Goal: Task Accomplishment & Management: Complete application form

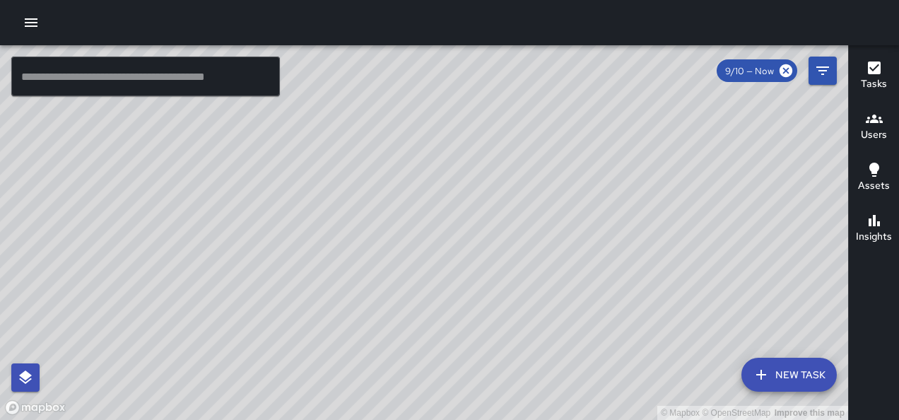
click at [24, 17] on icon "button" at bounding box center [31, 22] width 17 height 17
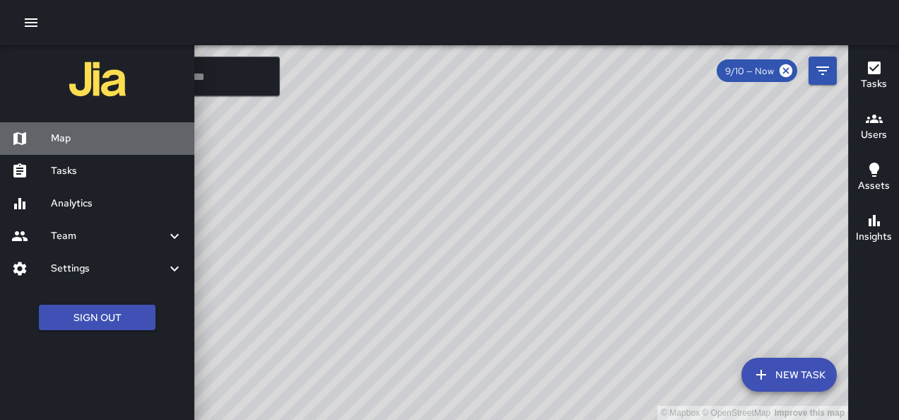
click at [64, 141] on h6 "Map" at bounding box center [117, 139] width 132 height 16
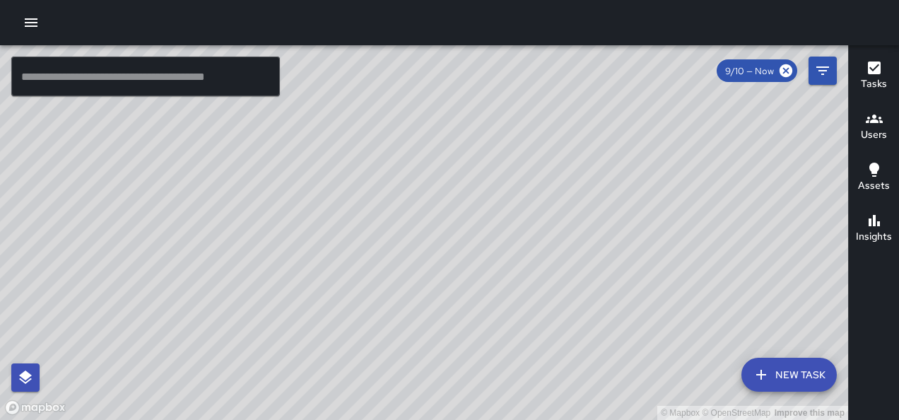
drag, startPoint x: 325, startPoint y: 196, endPoint x: 482, endPoint y: 225, distance: 160.0
click at [482, 225] on div "© Mapbox © OpenStreetMap Improve this map" at bounding box center [424, 232] width 848 height 374
click at [35, 21] on icon "button" at bounding box center [31, 22] width 17 height 17
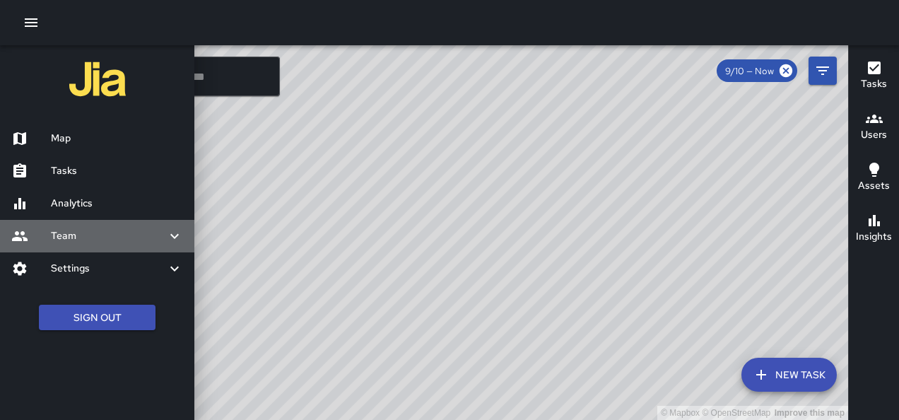
click at [82, 230] on h6 "Team" at bounding box center [108, 236] width 115 height 16
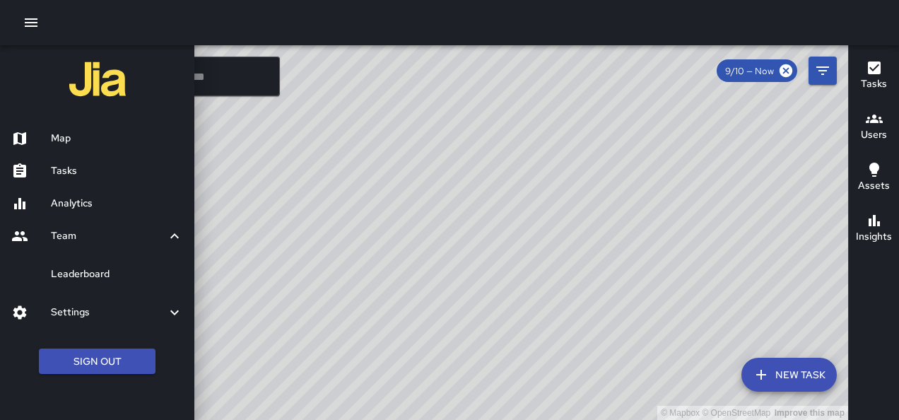
click at [64, 242] on h6 "Team" at bounding box center [108, 236] width 115 height 16
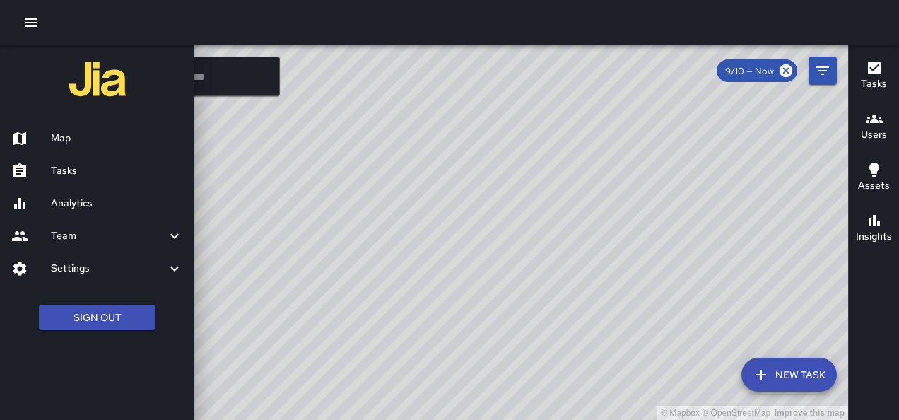
click at [881, 136] on h6 "Users" at bounding box center [873, 135] width 26 height 16
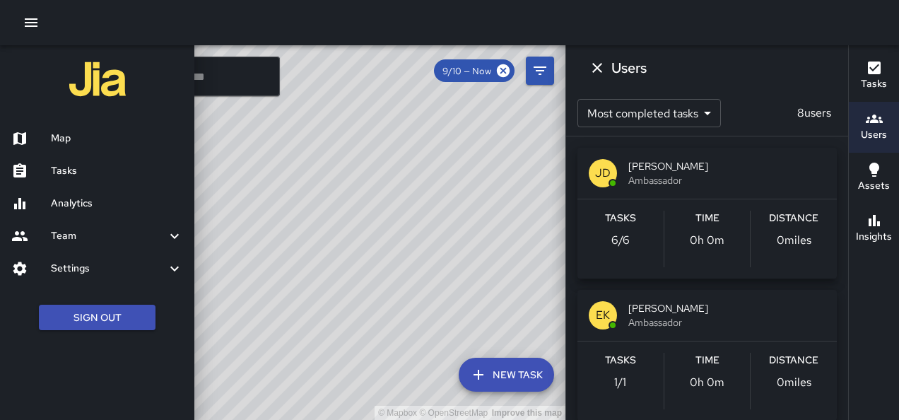
click at [35, 21] on icon "button" at bounding box center [31, 22] width 17 height 17
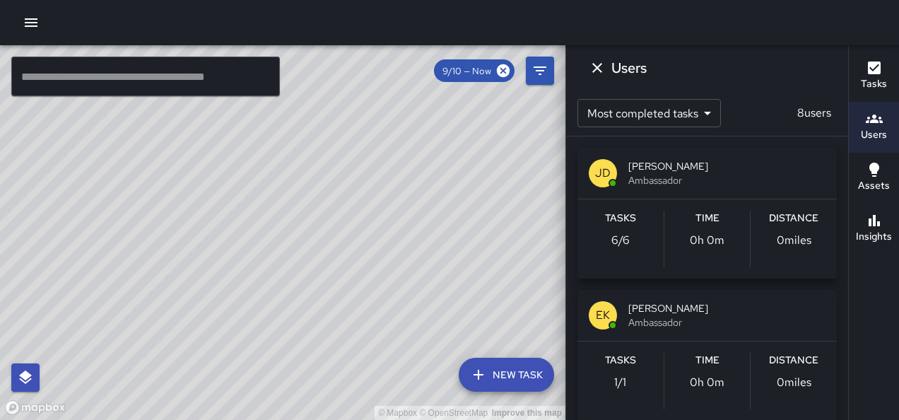
click at [31, 23] on icon "button" at bounding box center [31, 22] width 13 height 8
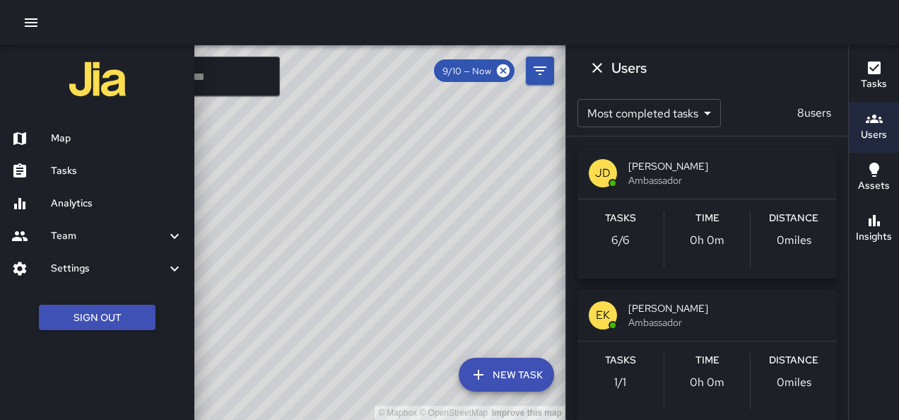
click at [83, 167] on h6 "Tasks" at bounding box center [117, 171] width 132 height 16
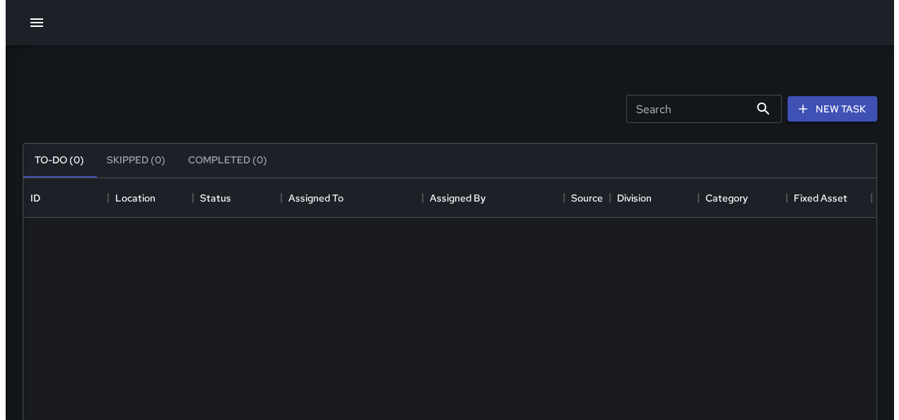
scroll to position [588, 842]
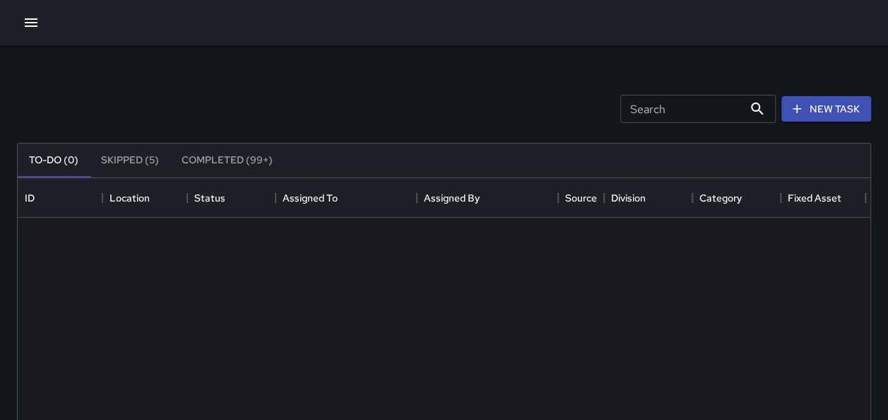
click at [33, 14] on icon "button" at bounding box center [31, 22] width 17 height 17
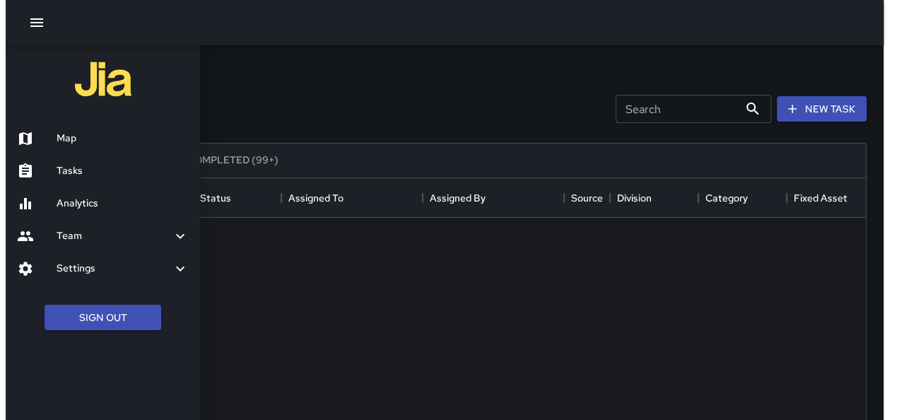
scroll to position [11, 11]
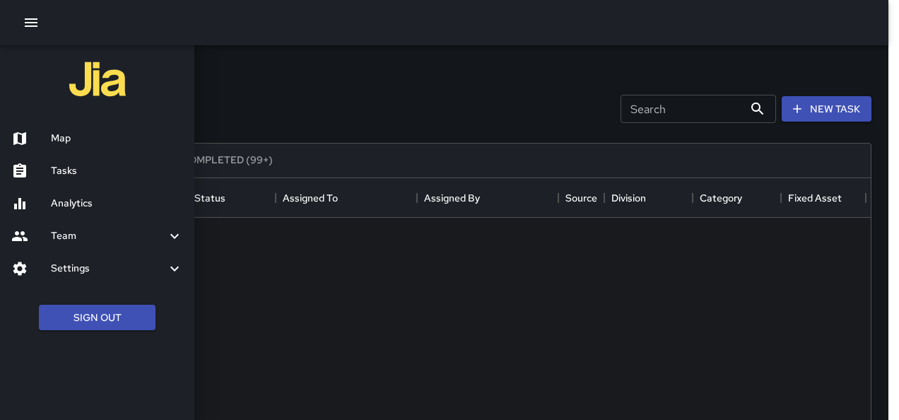
click at [143, 269] on h6 "Settings" at bounding box center [108, 269] width 115 height 16
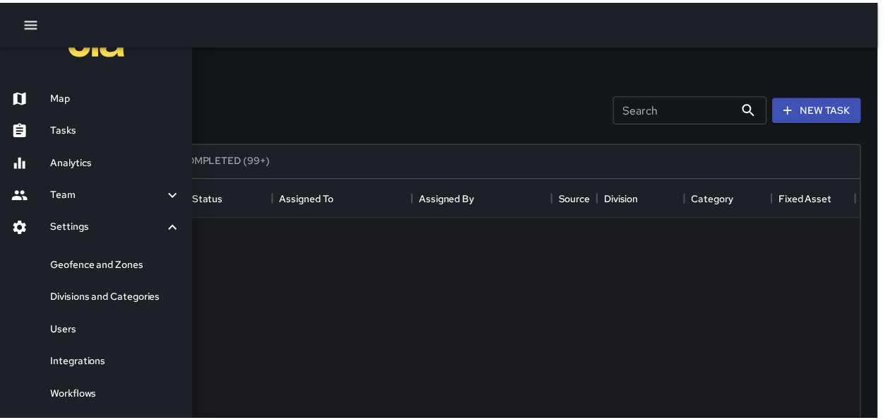
scroll to position [71, 0]
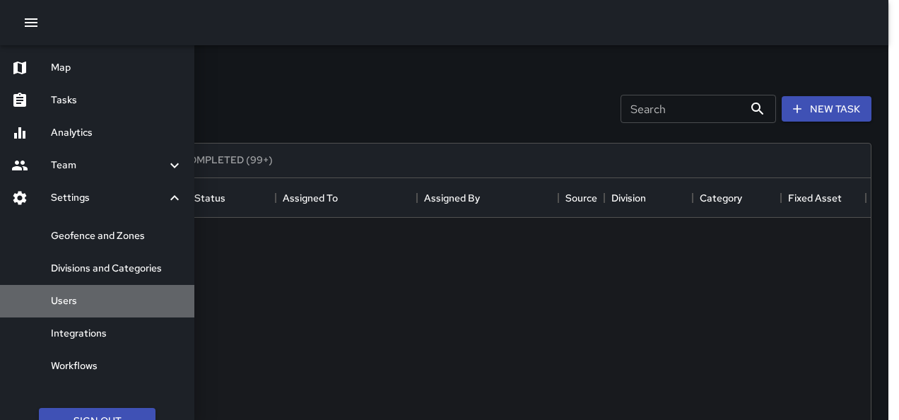
click at [116, 297] on h6 "Users" at bounding box center [117, 301] width 132 height 16
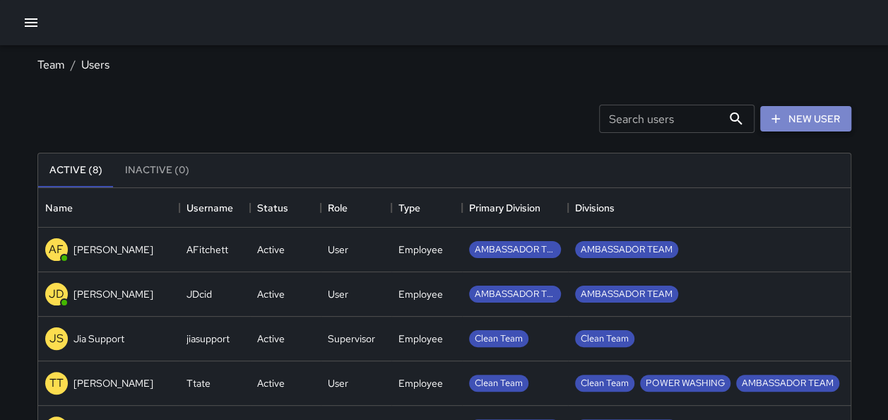
click at [808, 118] on link "New User" at bounding box center [805, 119] width 91 height 26
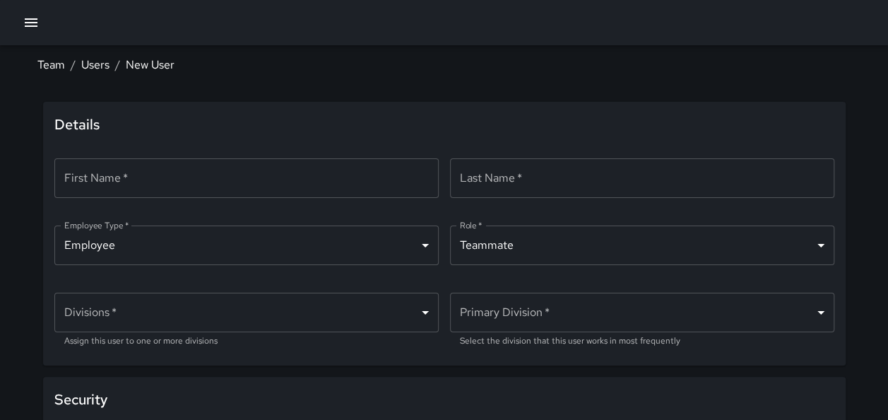
click at [259, 192] on input "First Name   *" at bounding box center [246, 178] width 384 height 40
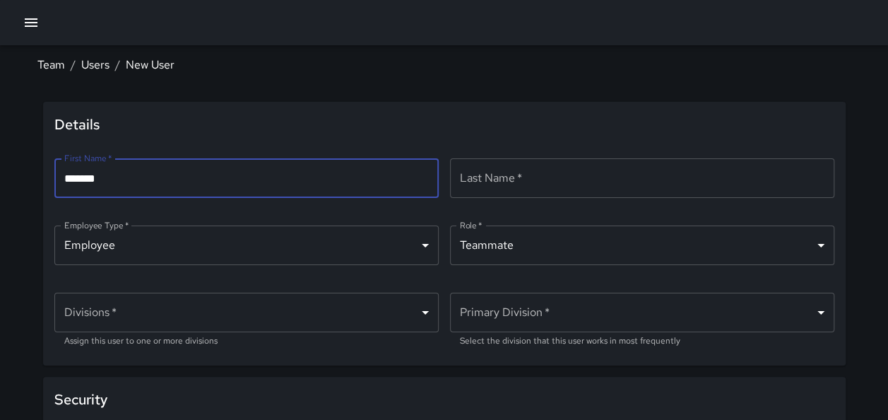
type input "*******"
click at [503, 178] on input "Last Name   *" at bounding box center [642, 178] width 384 height 40
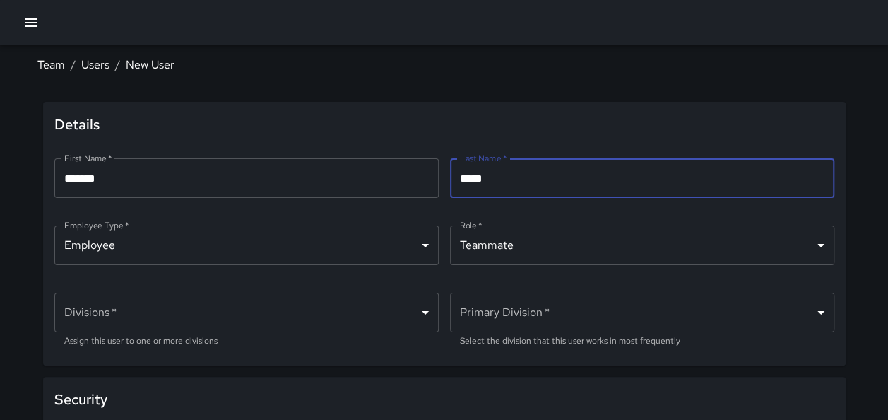
type input "*****"
click at [486, 244] on body "Team / Users / New User Details First Name   * ******* First Name   * ​ Last Na…" at bounding box center [444, 307] width 888 height 615
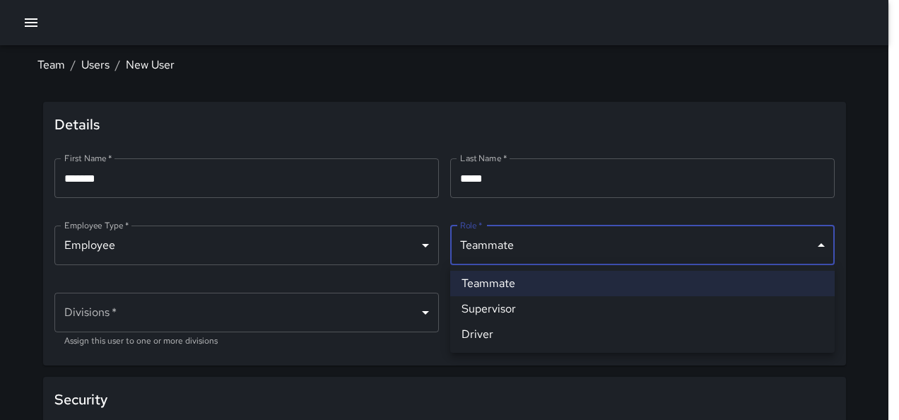
click at [336, 245] on div at bounding box center [449, 210] width 899 height 420
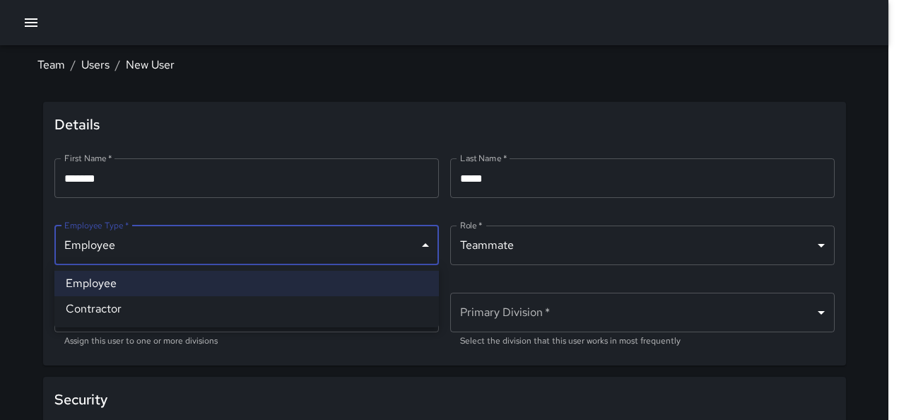
click at [336, 245] on body "Team / Users / New User Details First Name   * ******* First Name   * ​ Last Na…" at bounding box center [449, 307] width 899 height 615
click at [194, 275] on li "Employee" at bounding box center [246, 283] width 384 height 25
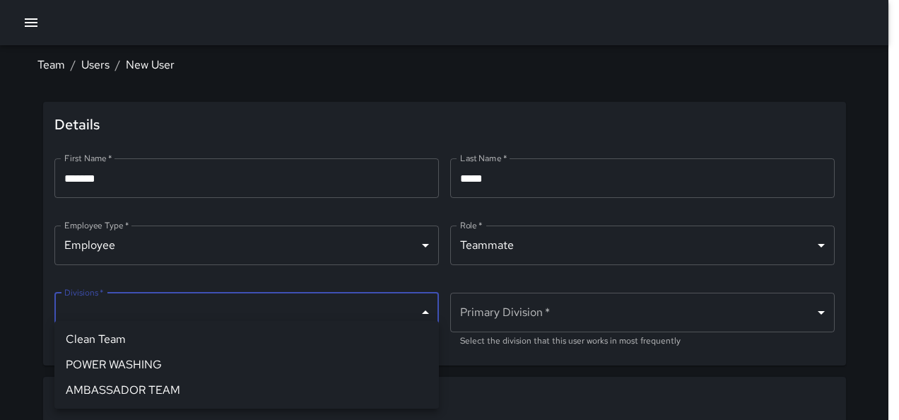
click at [199, 313] on body "Team / Users / New User Details First Name   * ******* First Name   * ​ Last Na…" at bounding box center [449, 307] width 899 height 615
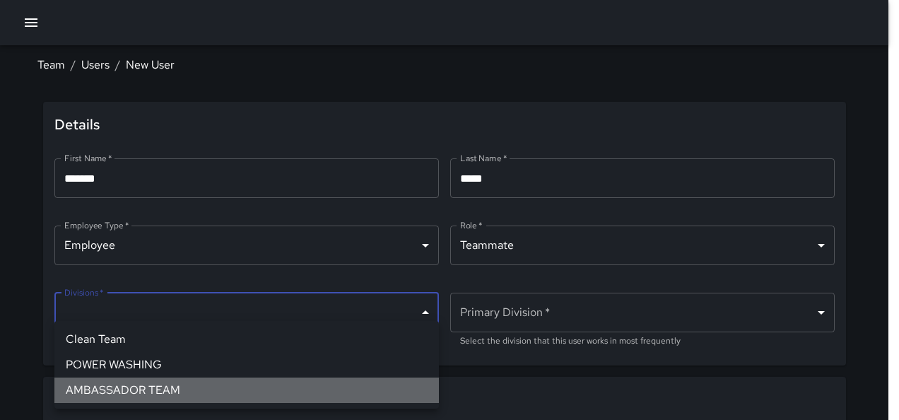
click at [164, 395] on li "AMBASSADOR TEAM" at bounding box center [246, 389] width 384 height 25
type input "**********"
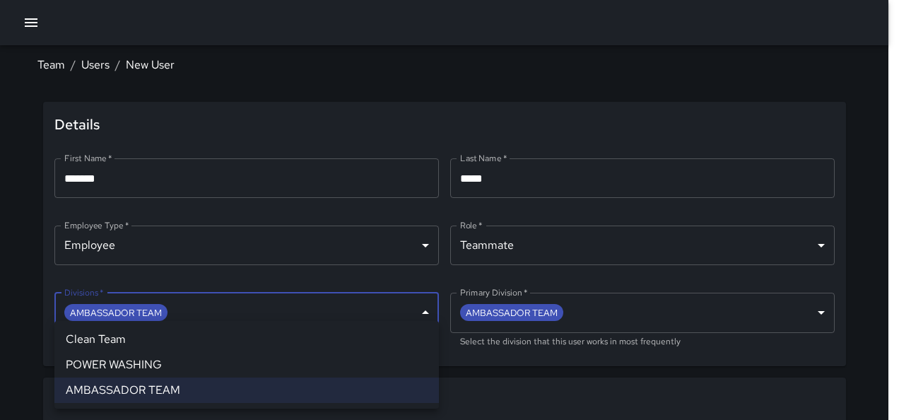
click at [565, 387] on div at bounding box center [449, 210] width 899 height 420
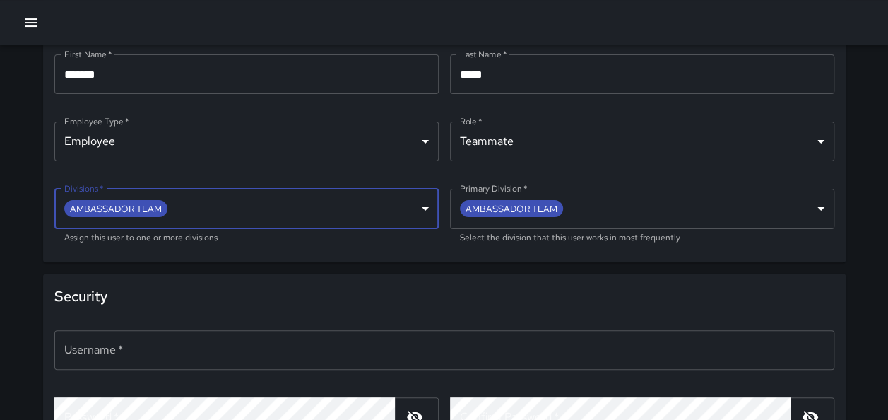
scroll to position [141, 0]
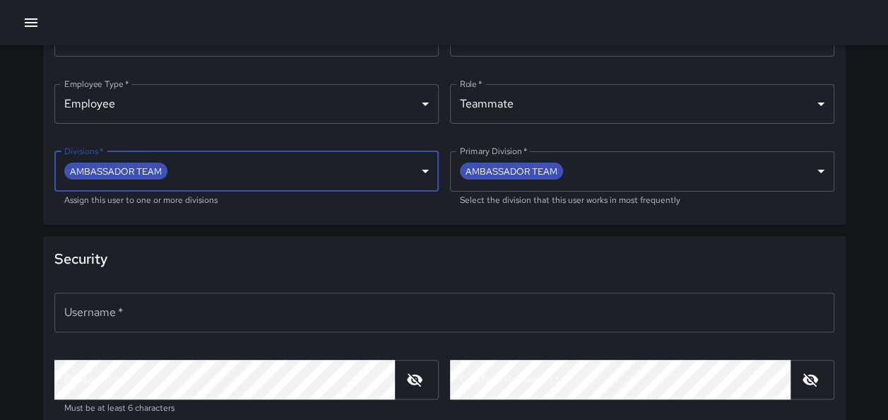
click at [340, 310] on input "Username   *" at bounding box center [444, 312] width 780 height 40
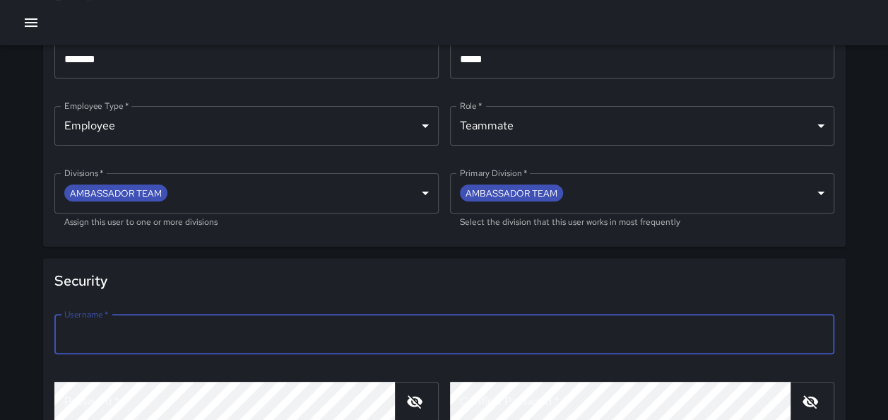
scroll to position [196, 0]
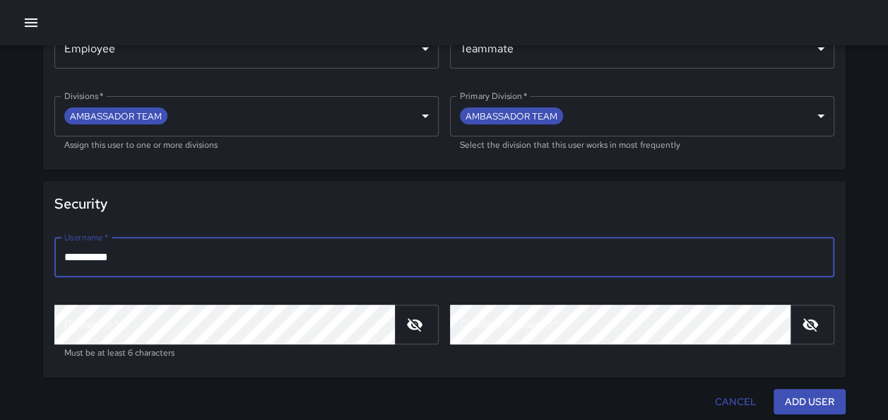
type input "**********"
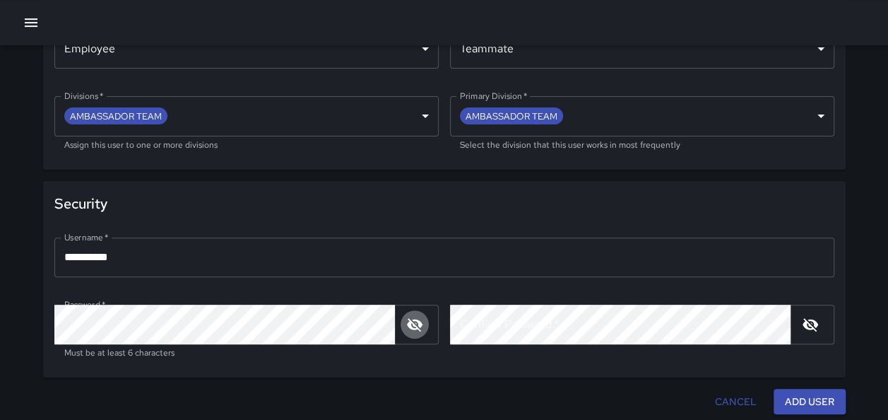
click at [419, 324] on icon "button" at bounding box center [415, 324] width 16 height 13
click at [793, 408] on button "Add User" at bounding box center [809, 402] width 72 height 26
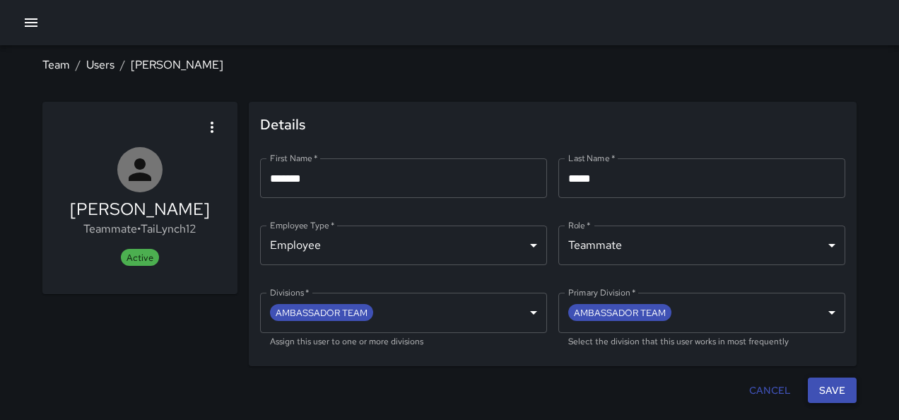
click at [831, 393] on button "Save" at bounding box center [831, 390] width 49 height 26
click at [29, 22] on icon "button" at bounding box center [31, 22] width 13 height 8
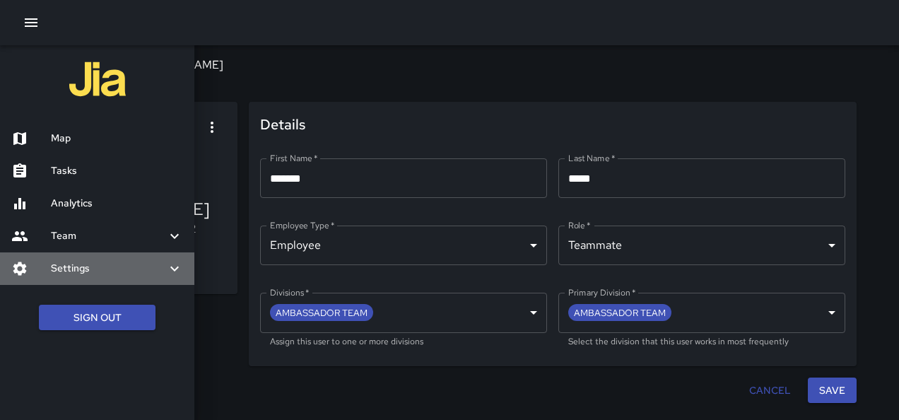
click at [81, 266] on h6 "Settings" at bounding box center [108, 269] width 115 height 16
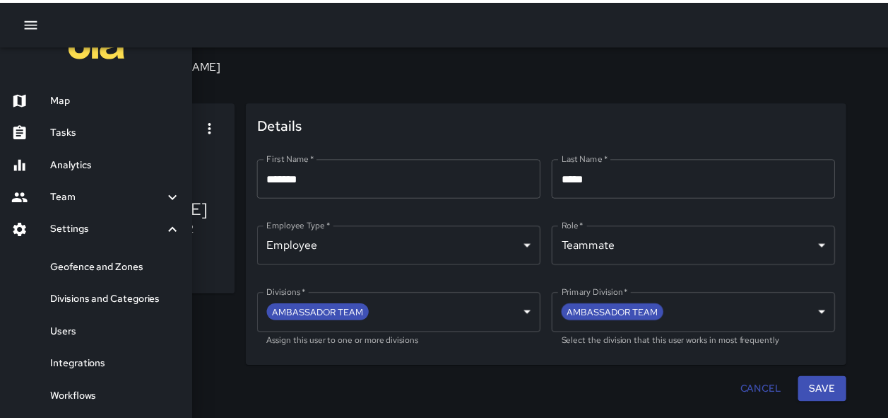
scroll to position [97, 0]
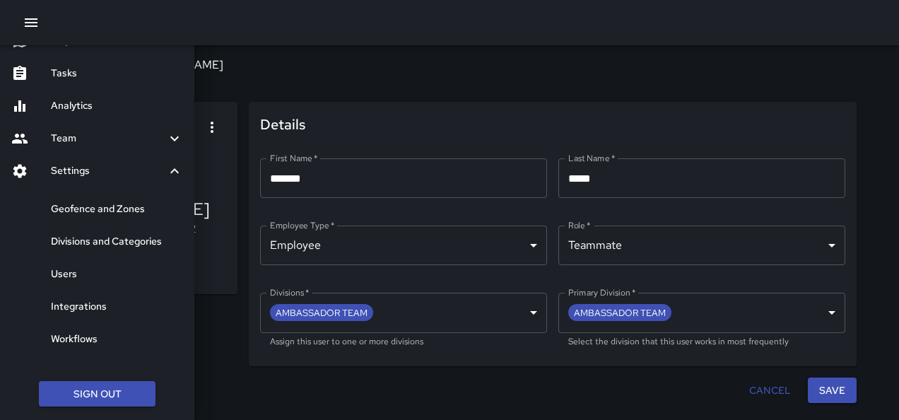
click at [93, 245] on h6 "Divisions and Categories" at bounding box center [117, 242] width 132 height 16
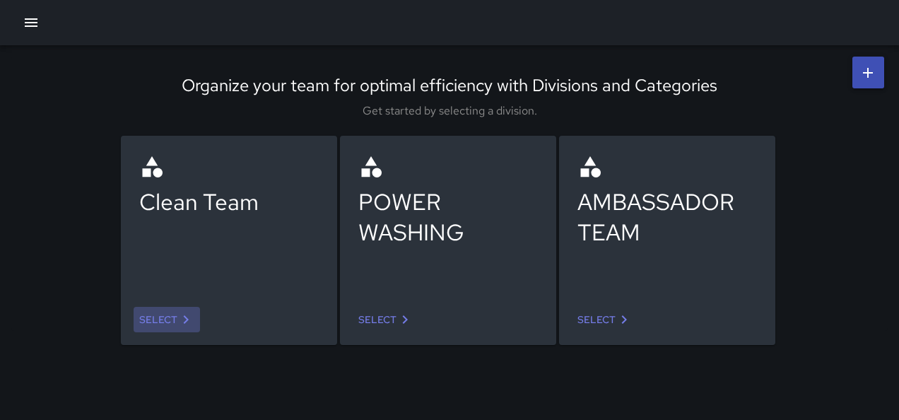
click at [168, 319] on link "Select" at bounding box center [167, 320] width 66 height 26
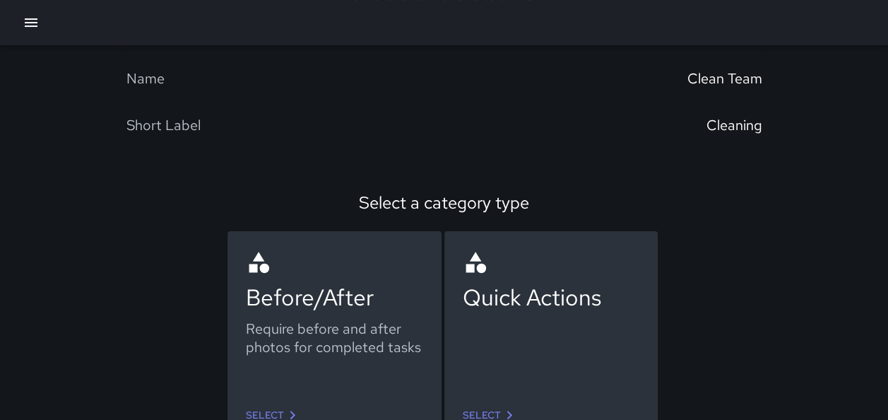
scroll to position [107, 0]
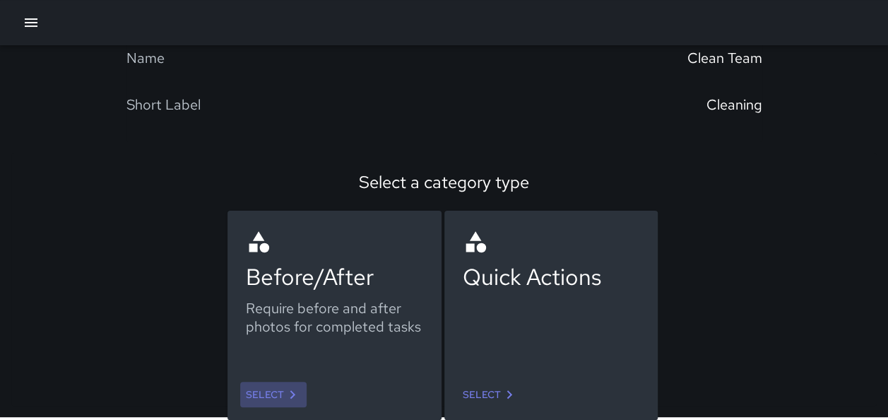
click at [253, 387] on link "Select" at bounding box center [273, 394] width 66 height 26
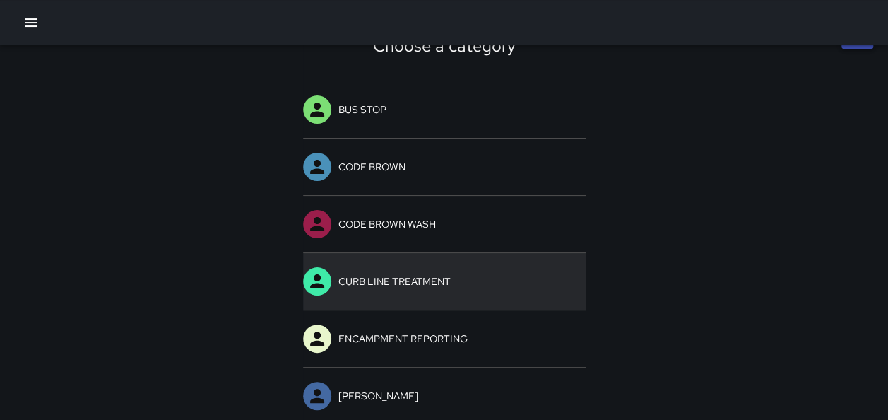
scroll to position [71, 0]
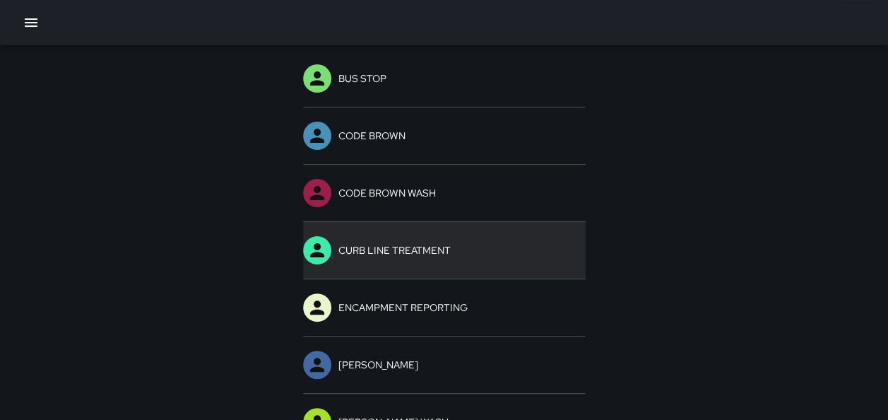
click at [393, 249] on link "CURB LINE TREATMENT" at bounding box center [444, 250] width 283 height 57
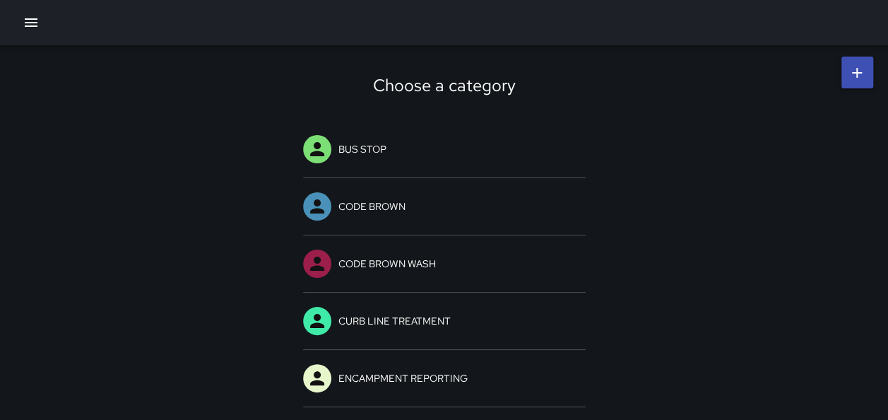
drag, startPoint x: 387, startPoint y: 274, endPoint x: 682, endPoint y: 270, distance: 295.3
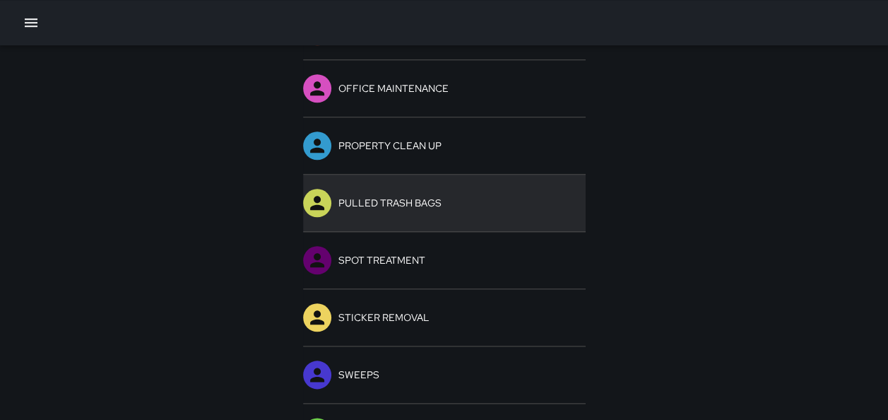
scroll to position [611, 0]
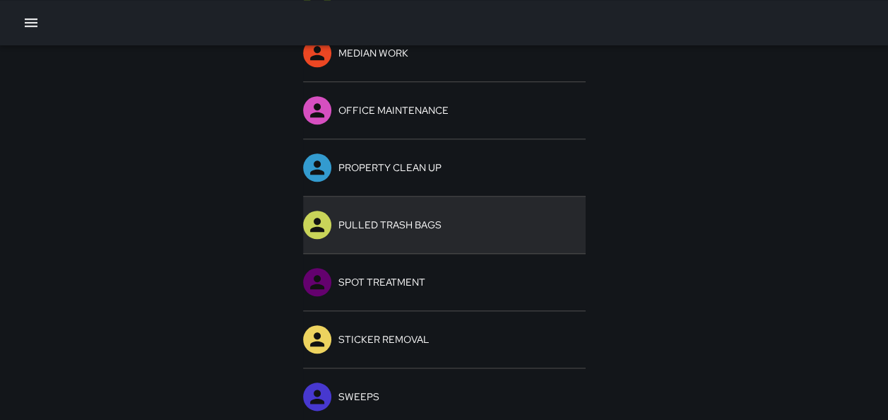
click at [405, 222] on link "PULLED TRASH BAGS" at bounding box center [444, 224] width 283 height 57
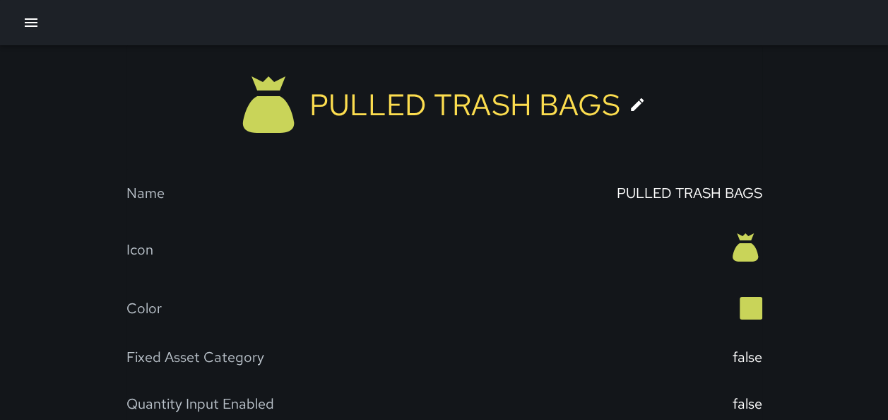
click at [639, 107] on icon at bounding box center [637, 104] width 17 height 17
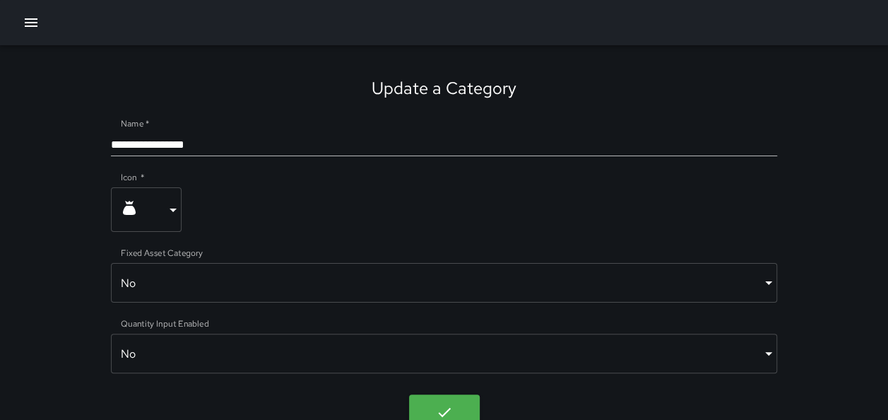
click at [34, 20] on icon "button" at bounding box center [31, 22] width 13 height 8
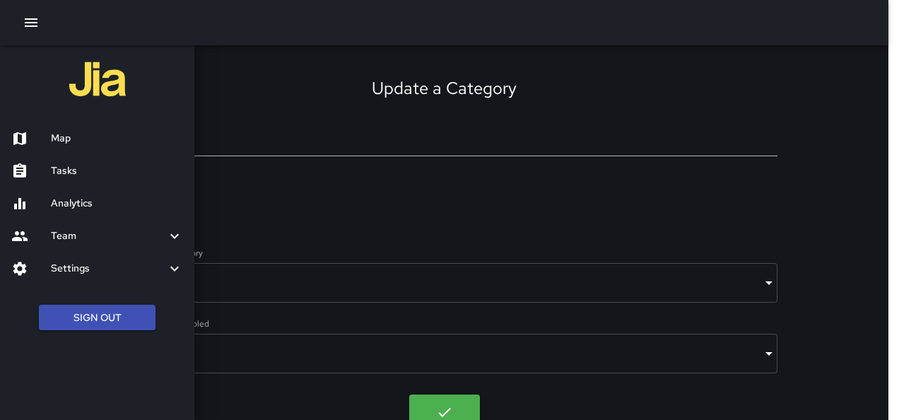
click at [81, 147] on div "Map" at bounding box center [97, 138] width 194 height 32
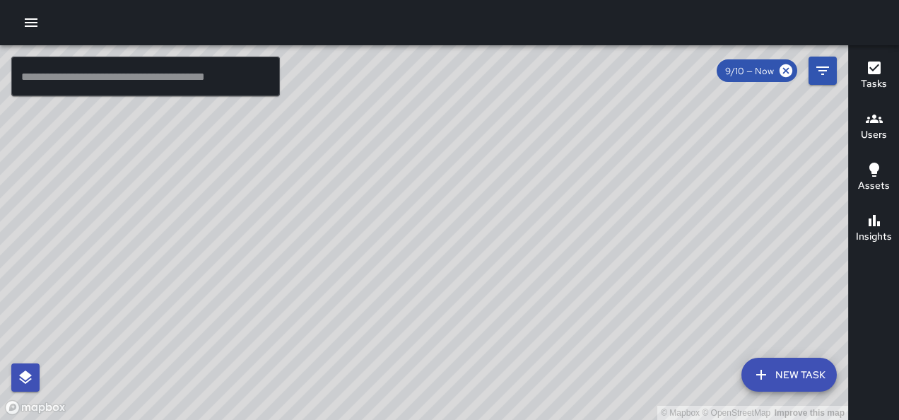
click at [23, 11] on button "button" at bounding box center [31, 22] width 28 height 28
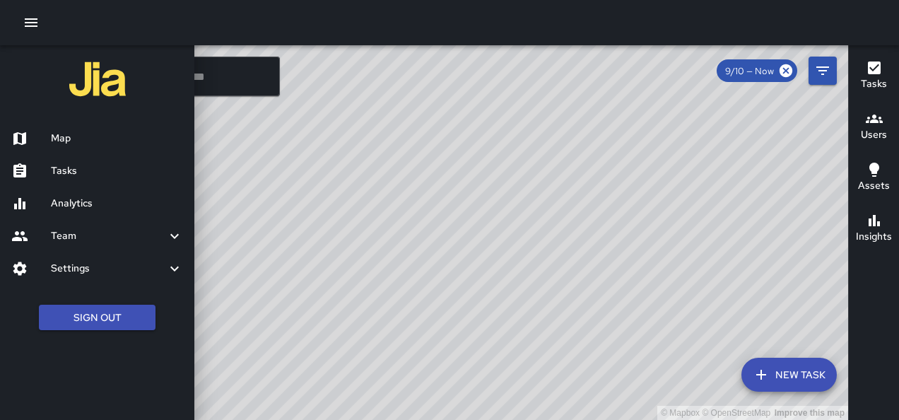
click at [88, 235] on h6 "Team" at bounding box center [108, 236] width 115 height 16
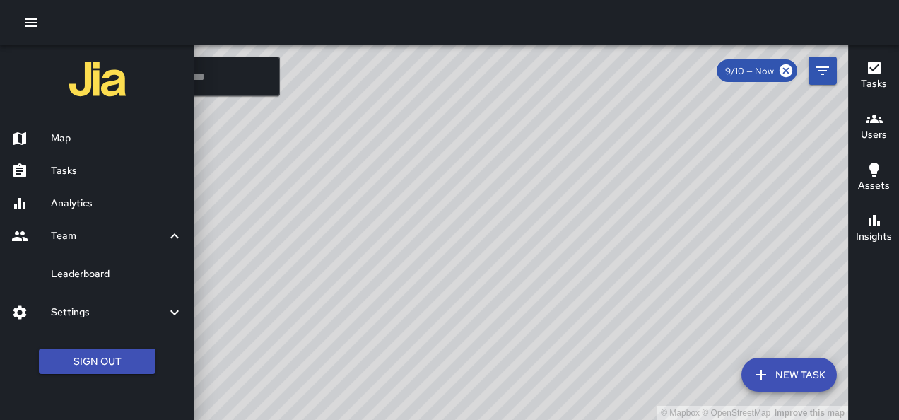
click at [85, 304] on h6 "Settings" at bounding box center [108, 312] width 115 height 16
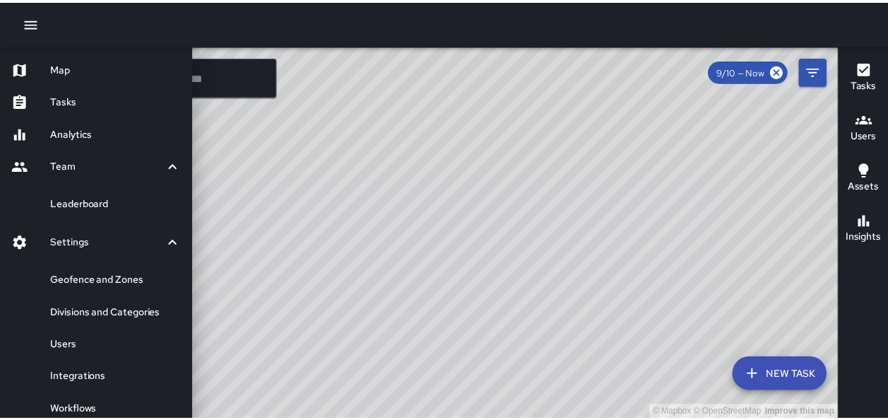
scroll to position [141, 0]
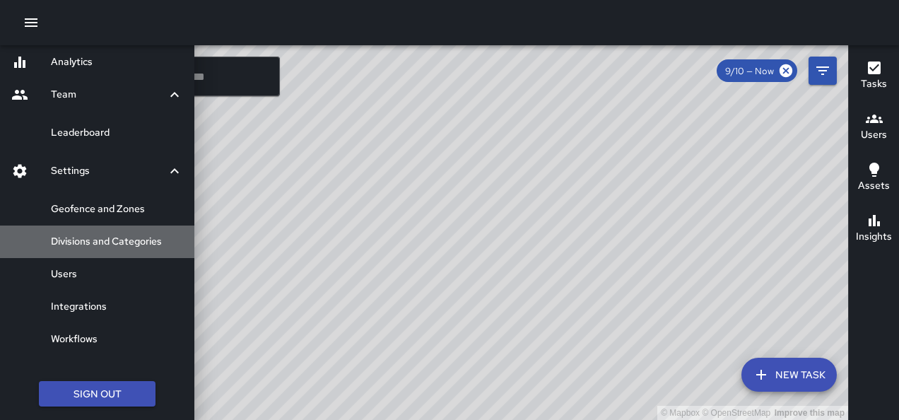
click at [86, 249] on div "Divisions and Categories" at bounding box center [97, 241] width 194 height 32
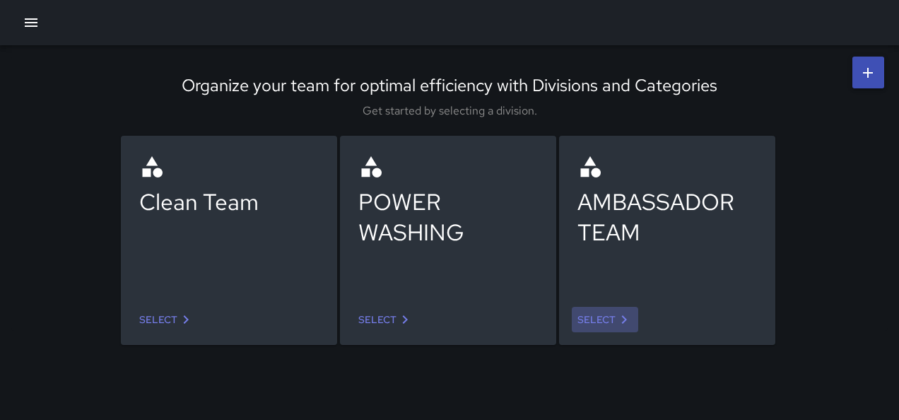
click at [622, 318] on icon at bounding box center [623, 319] width 17 height 17
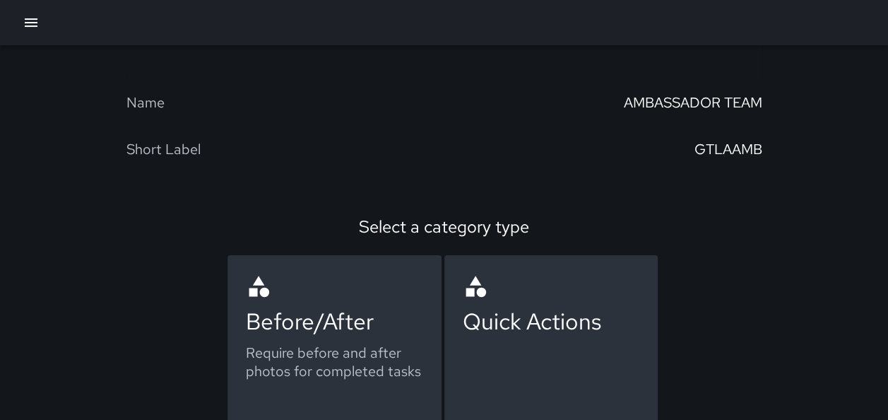
scroll to position [107, 0]
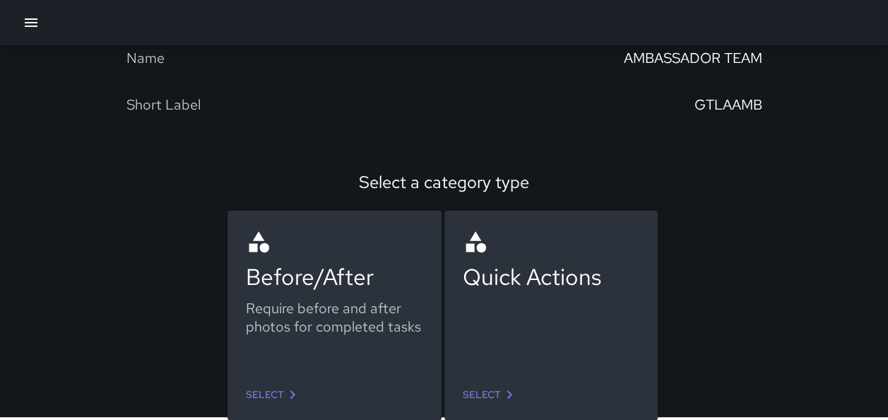
click at [283, 383] on link "Select" at bounding box center [273, 394] width 66 height 26
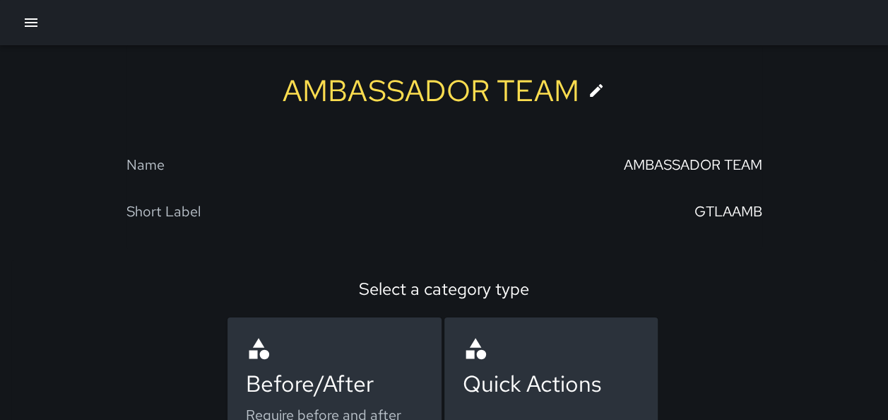
click at [573, 364] on div "Quick Actions" at bounding box center [551, 404] width 177 height 136
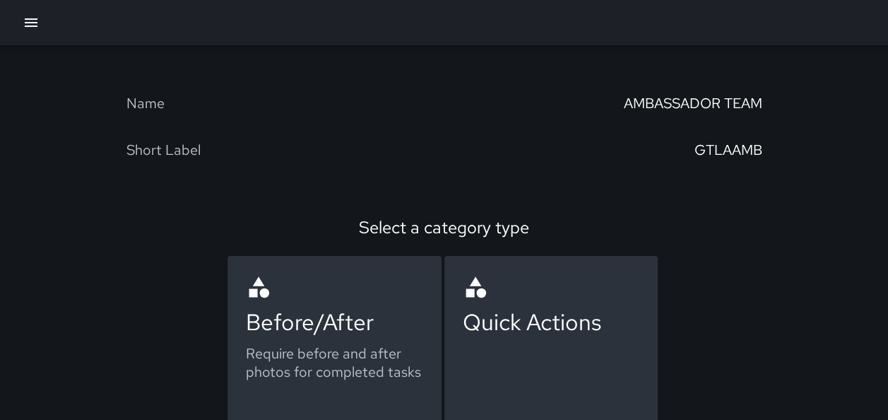
scroll to position [107, 0]
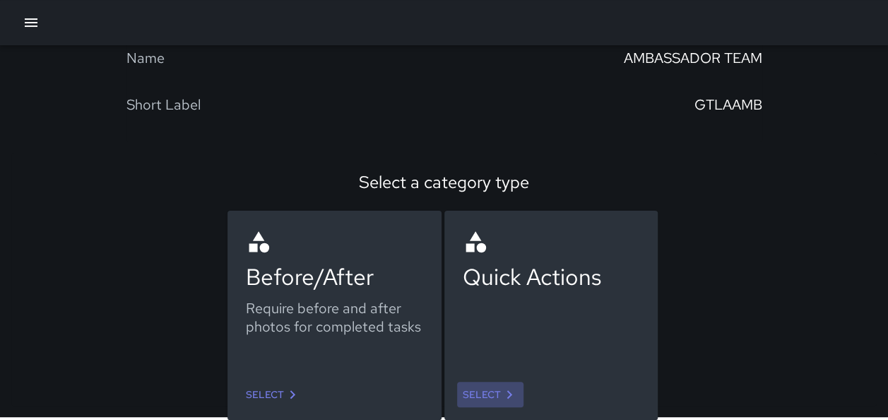
click at [499, 384] on link "Select" at bounding box center [490, 394] width 66 height 26
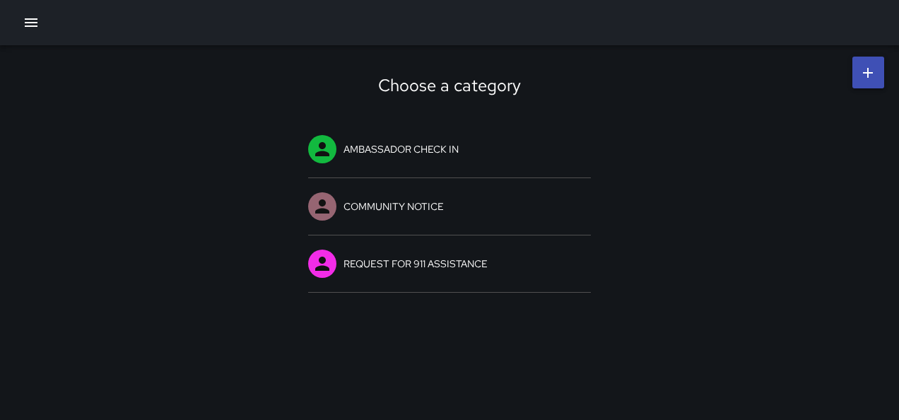
click at [29, 29] on icon "button" at bounding box center [31, 22] width 17 height 17
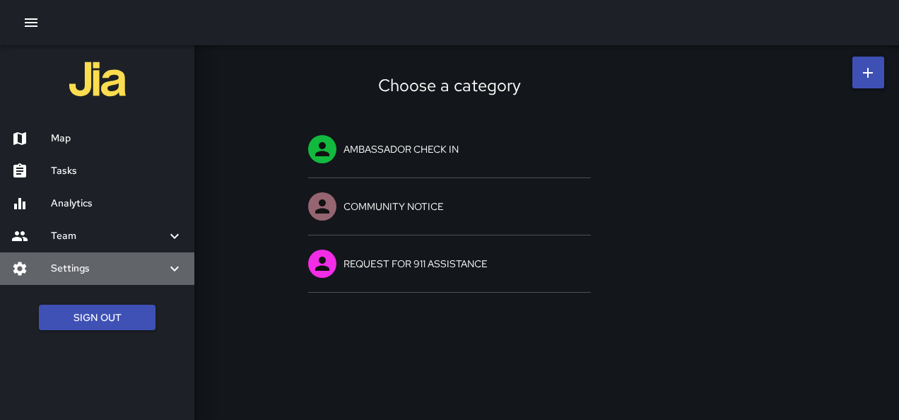
click at [111, 263] on h6 "Settings" at bounding box center [108, 269] width 115 height 16
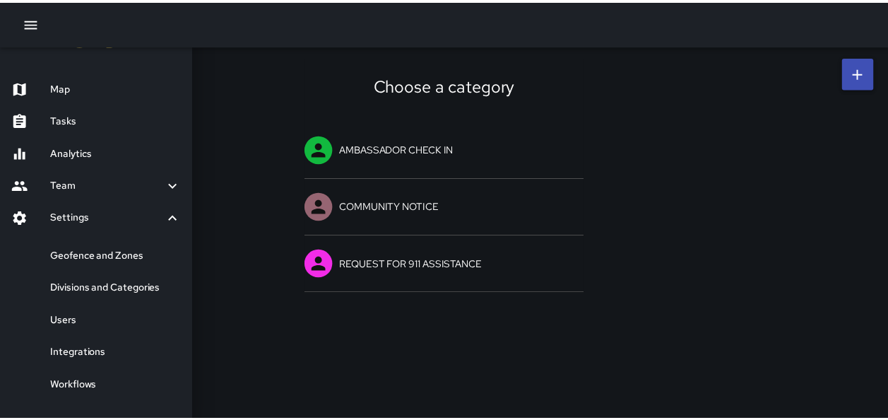
scroll to position [97, 0]
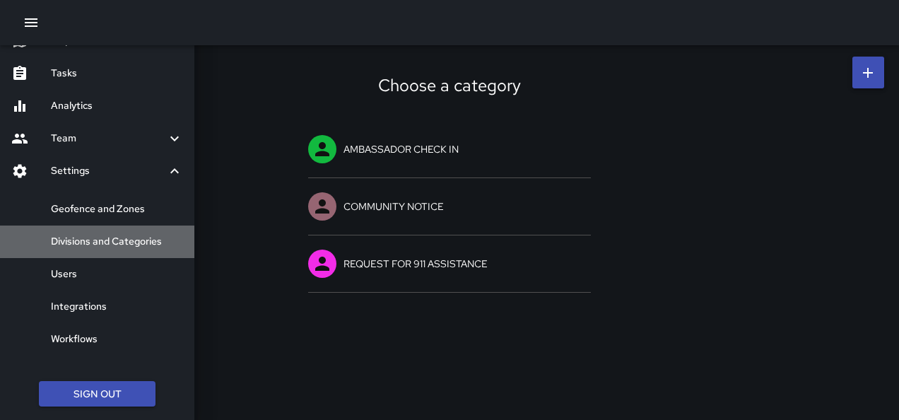
click at [107, 248] on h6 "Divisions and Categories" at bounding box center [117, 242] width 132 height 16
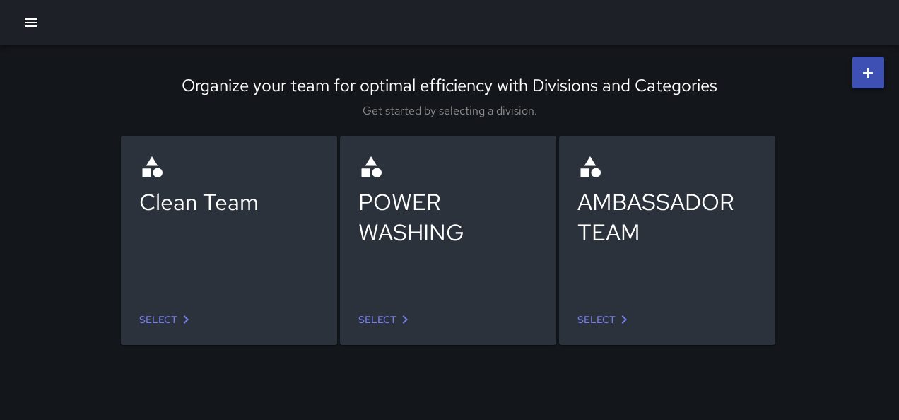
click at [392, 313] on link "Select" at bounding box center [385, 320] width 66 height 26
click at [35, 30] on icon "button" at bounding box center [31, 22] width 17 height 17
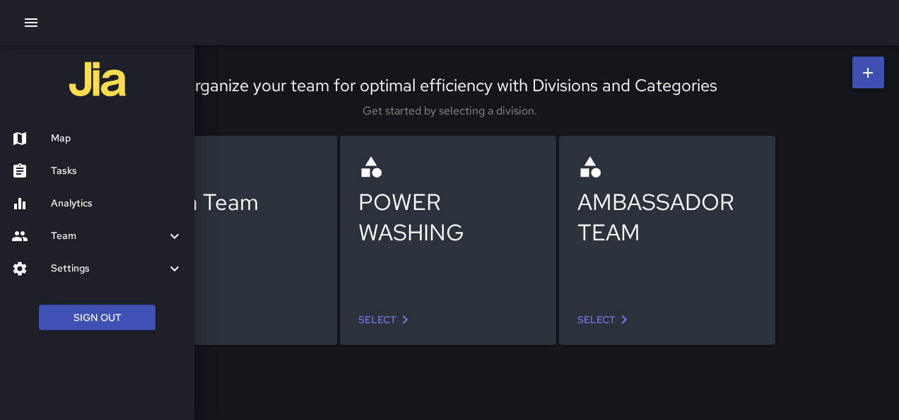
click at [110, 143] on h6 "Map" at bounding box center [117, 139] width 132 height 16
